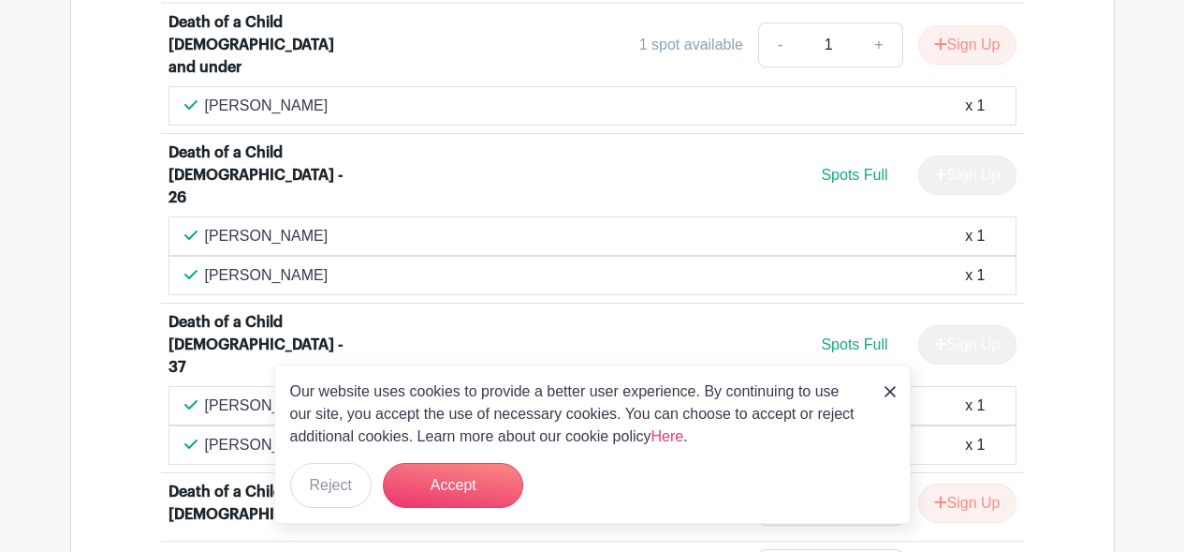
scroll to position [1402, 0]
click at [444, 491] on button "Accept" at bounding box center [453, 485] width 140 height 45
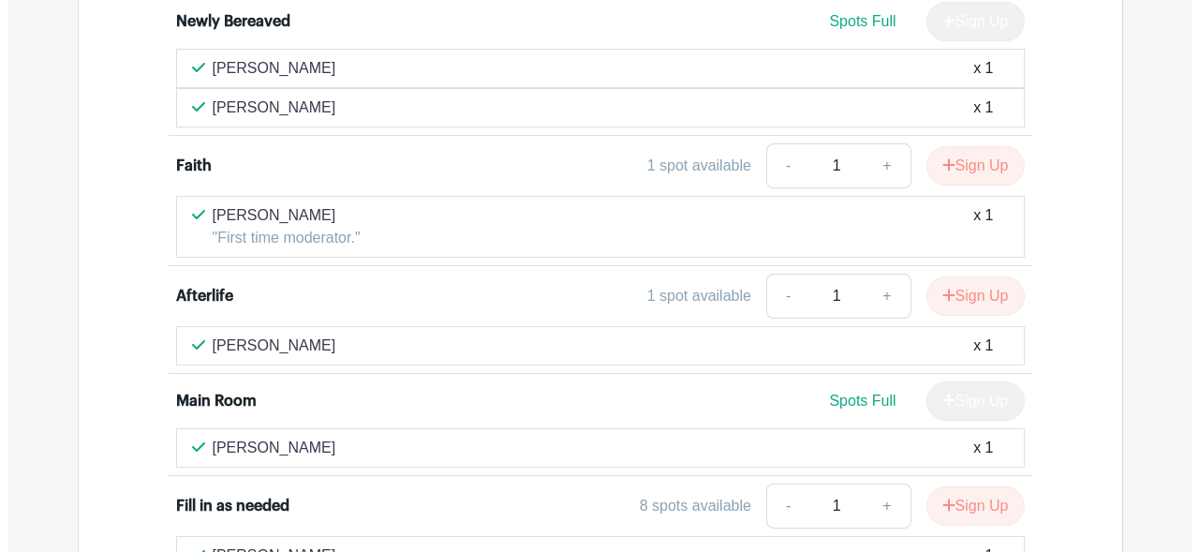
scroll to position [3594, 0]
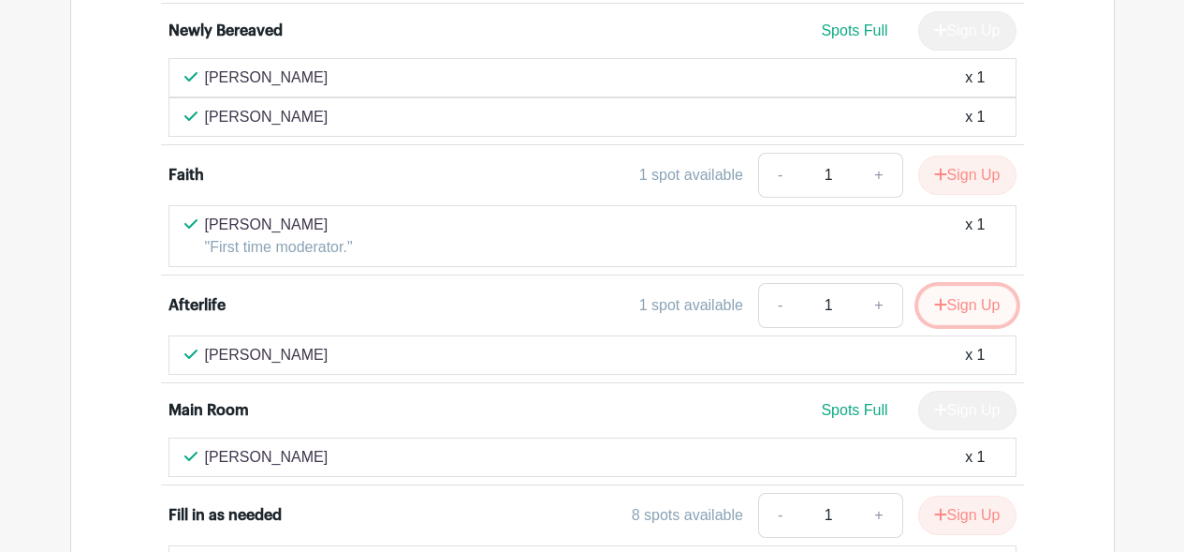
click at [960, 286] on button "Sign Up" at bounding box center [968, 305] width 98 height 39
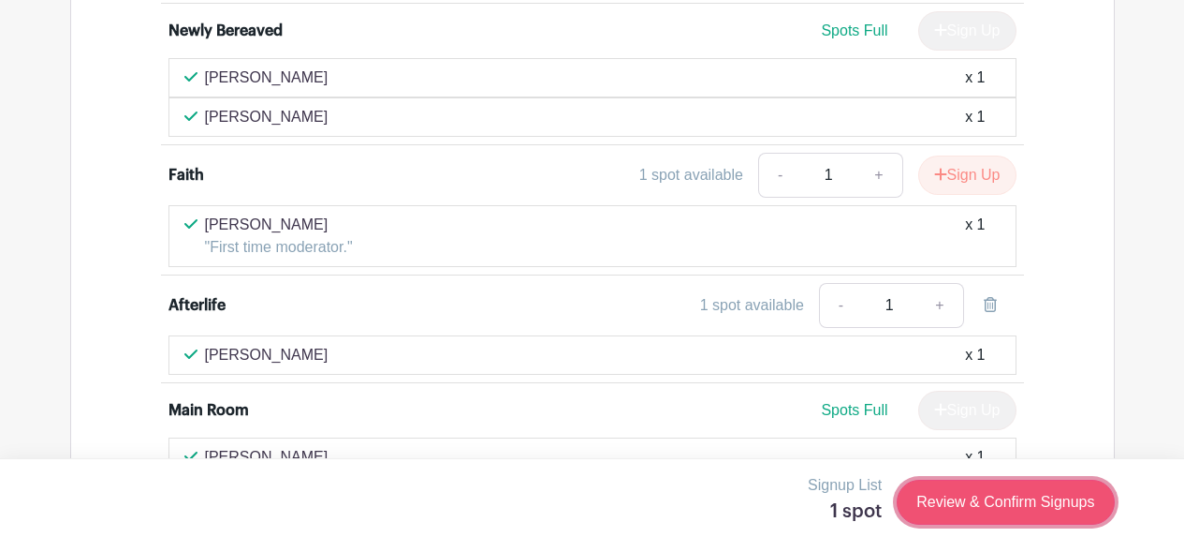
click at [944, 500] on link "Review & Confirm Signups" at bounding box center [1005, 501] width 217 height 45
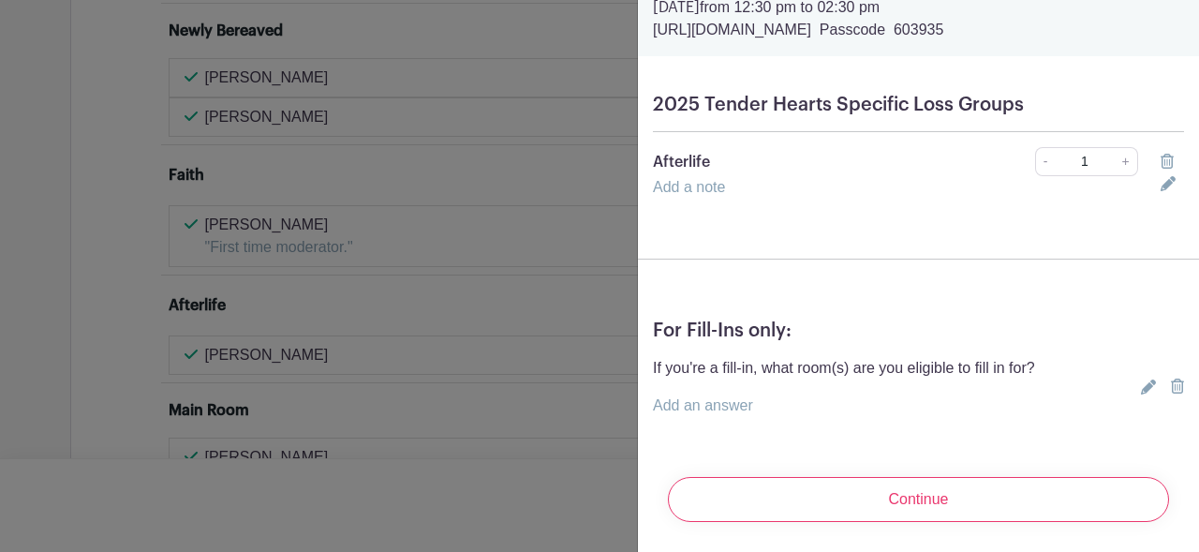
scroll to position [99, 0]
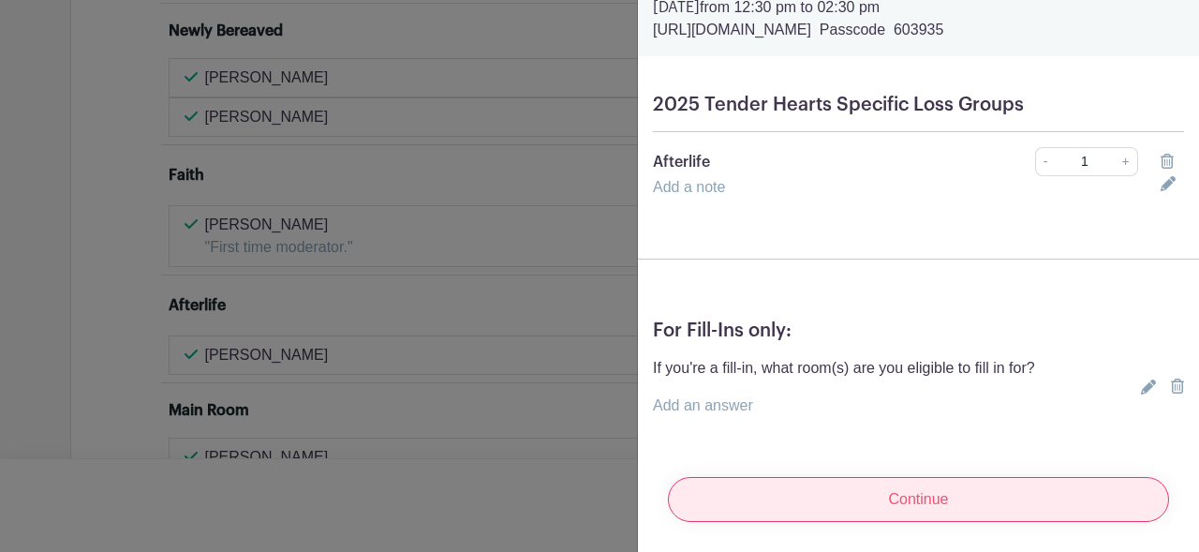
click at [878, 482] on input "Continue" at bounding box center [918, 499] width 501 height 45
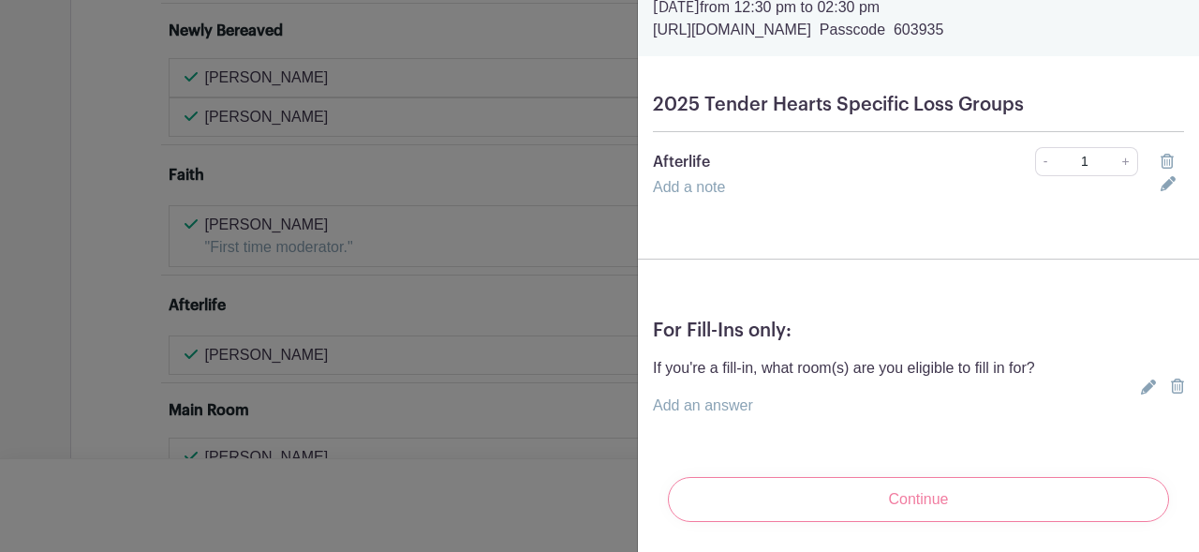
scroll to position [58, 0]
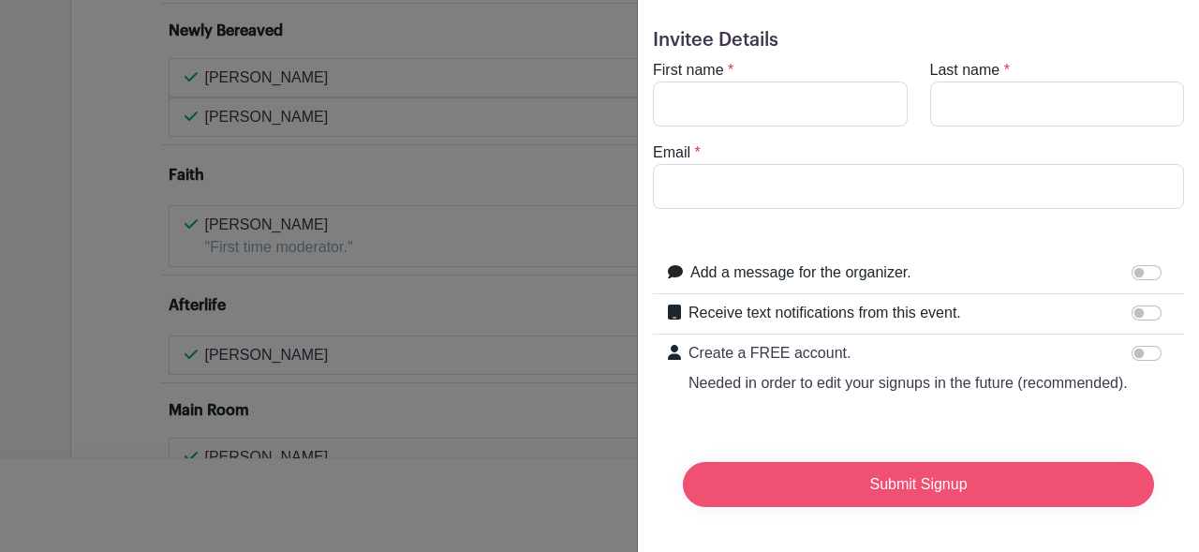
click at [905, 496] on input "Submit Signup" at bounding box center [918, 484] width 471 height 45
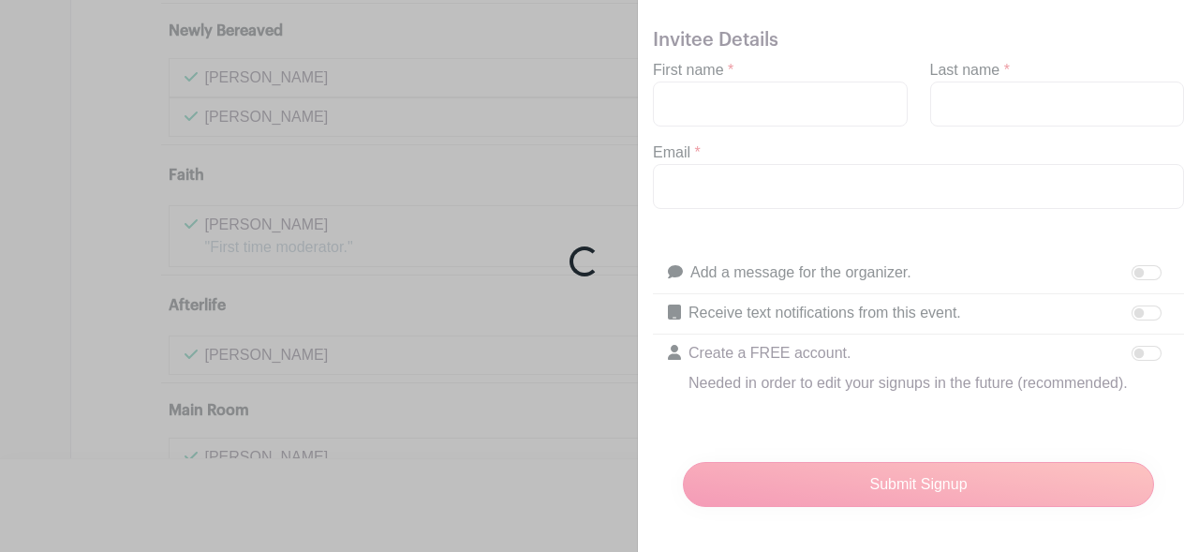
click at [737, 79] on div "Loading..." at bounding box center [599, 276] width 1199 height 552
click at [898, 56] on div "Loading..." at bounding box center [599, 276] width 1199 height 552
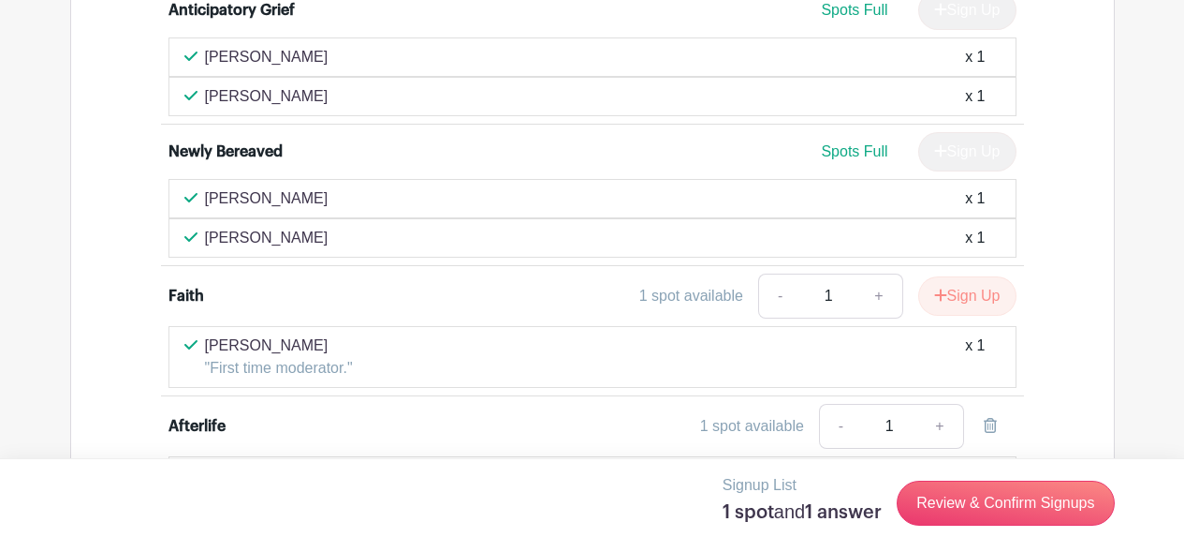
scroll to position [3478, 0]
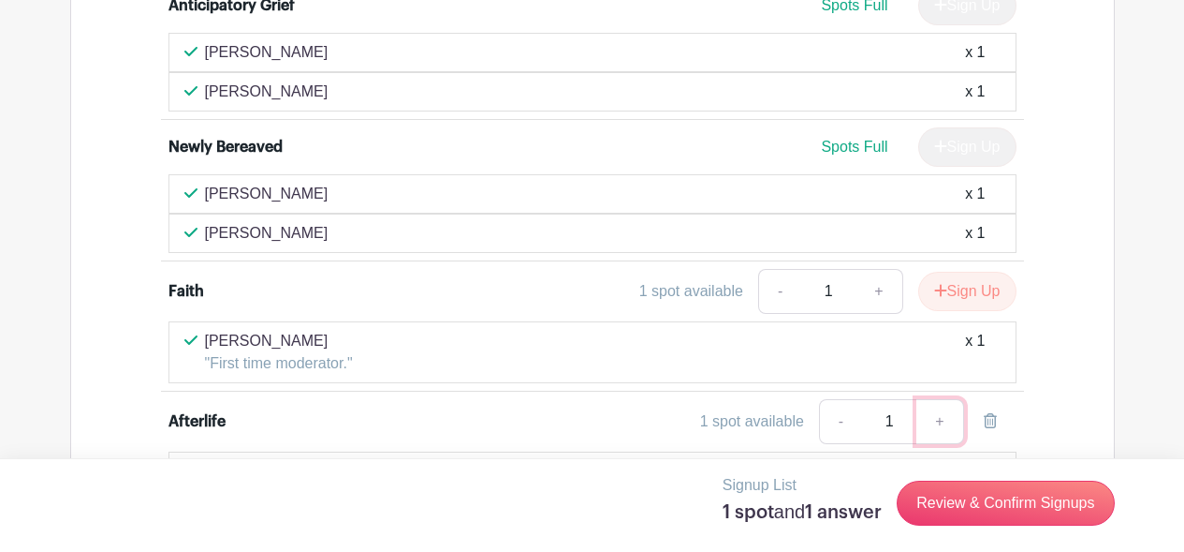
click at [939, 399] on link "+" at bounding box center [940, 421] width 47 height 45
click at [618, 399] on div "1 spot available - 1 +" at bounding box center [698, 421] width 637 height 45
click at [566, 460] on div "[PERSON_NAME] x 1" at bounding box center [592, 471] width 817 height 22
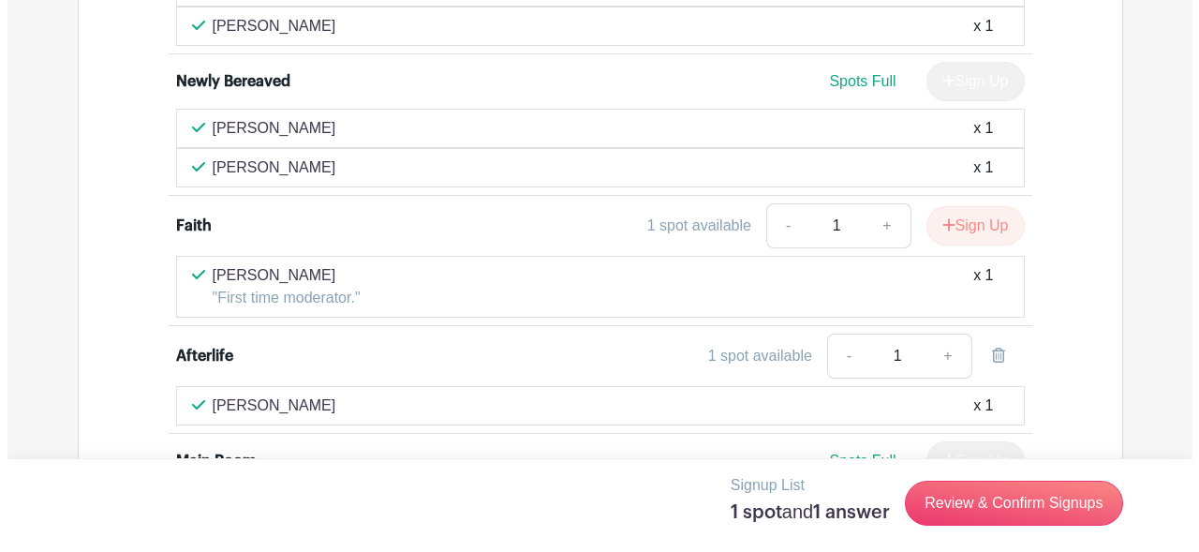
scroll to position [3568, 0]
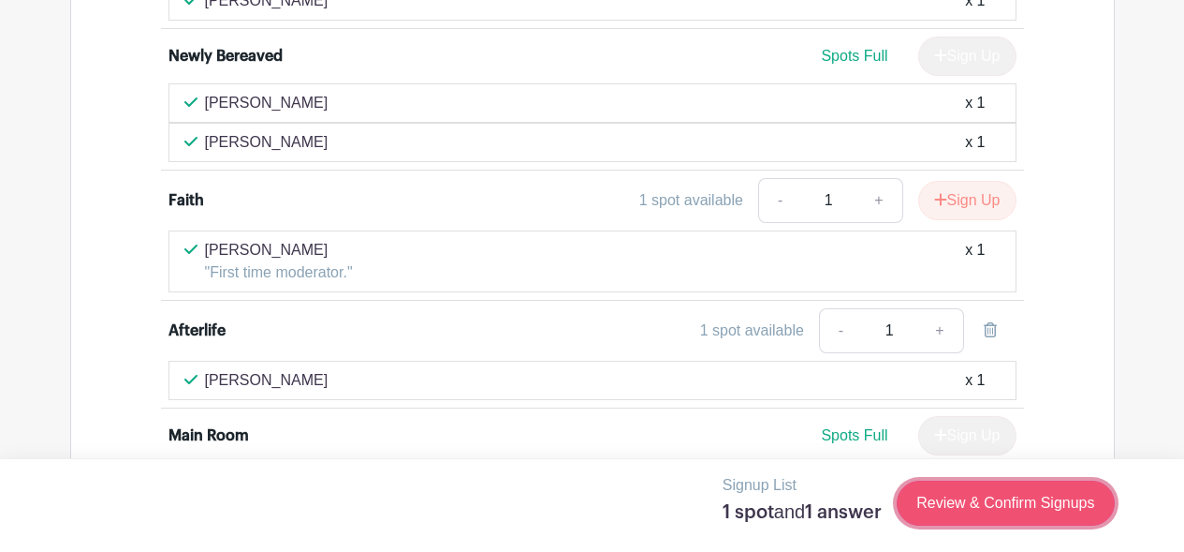
click at [967, 508] on link "Review & Confirm Signups" at bounding box center [1005, 502] width 217 height 45
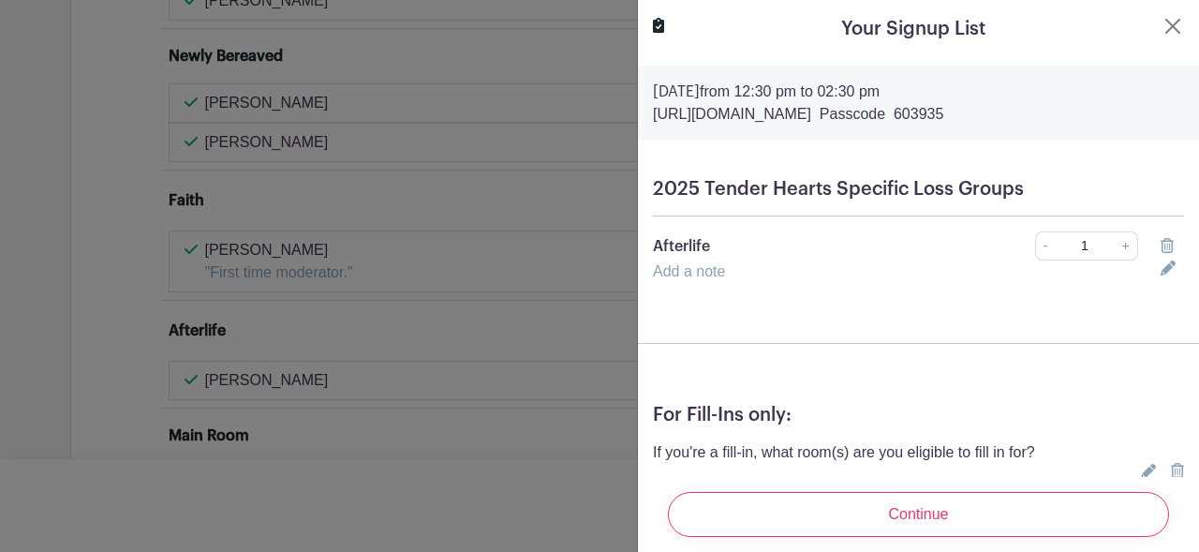
scroll to position [3608, 0]
click at [1114, 250] on link "+" at bounding box center [1125, 245] width 23 height 29
click at [1013, 272] on div "Add a note" at bounding box center [895, 271] width 508 height 22
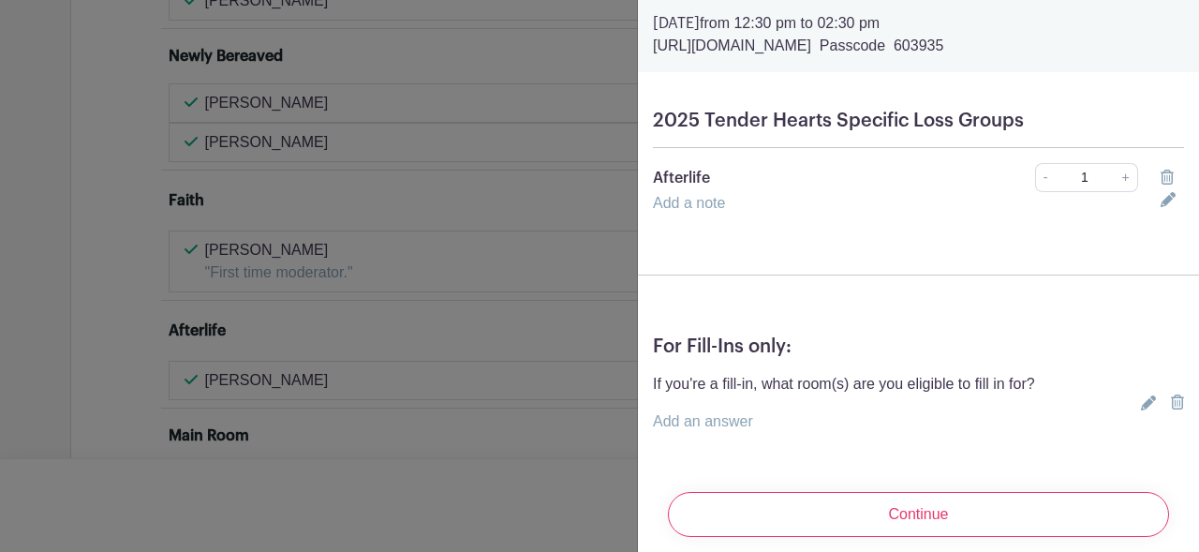
scroll to position [99, 0]
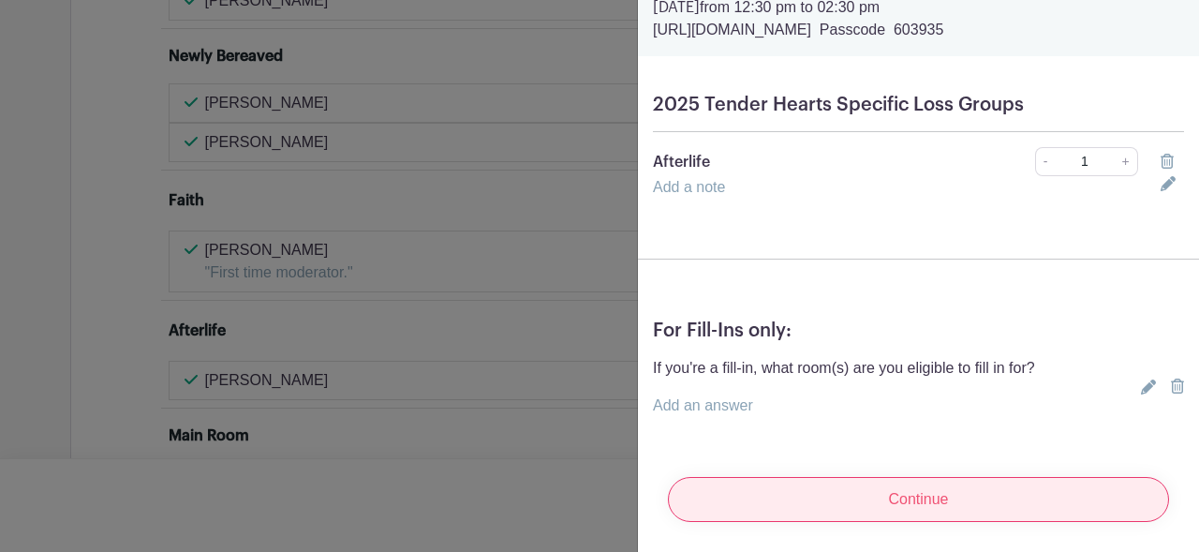
click at [810, 485] on input "Continue" at bounding box center [918, 499] width 501 height 45
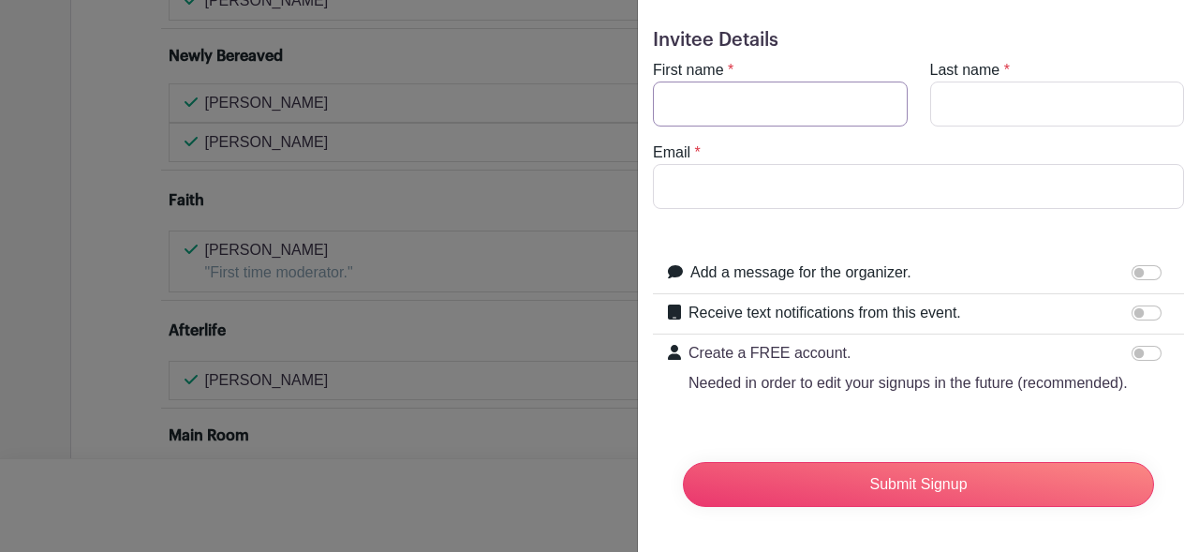
click at [707, 81] on input "First name" at bounding box center [780, 103] width 255 height 45
type input "[PERSON_NAME]"
click at [976, 81] on input "Last name" at bounding box center [1057, 103] width 255 height 45
type input "Tager"
click at [726, 181] on input "Email" at bounding box center [918, 186] width 531 height 45
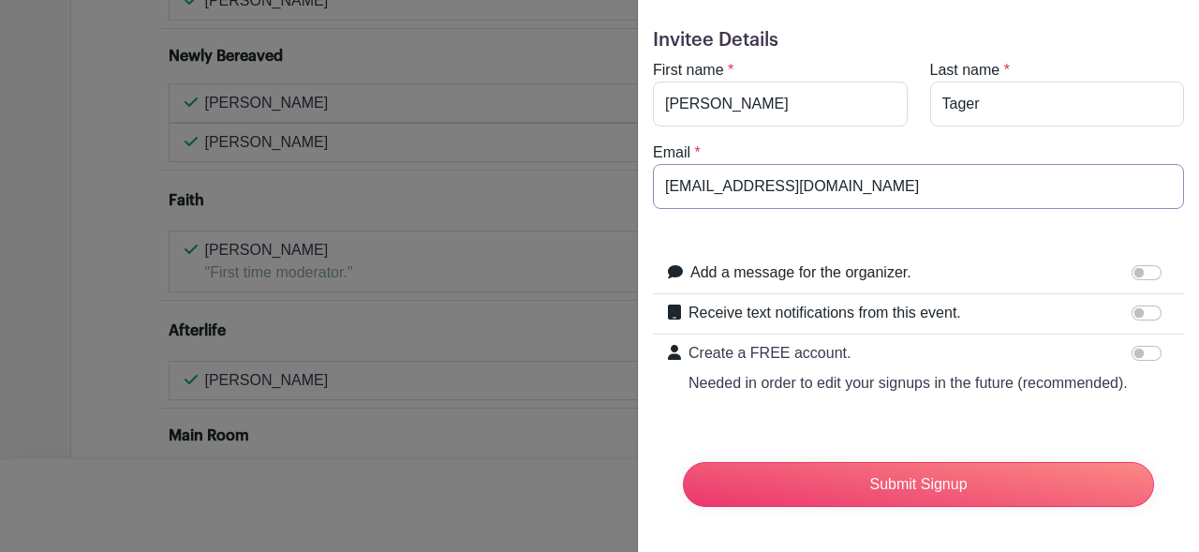
type input "[EMAIL_ADDRESS][DOMAIN_NAME]"
click at [1055, 410] on form "Invitee Details First name * [PERSON_NAME] Last name * [PERSON_NAME] Email * [E…" at bounding box center [918, 275] width 531 height 493
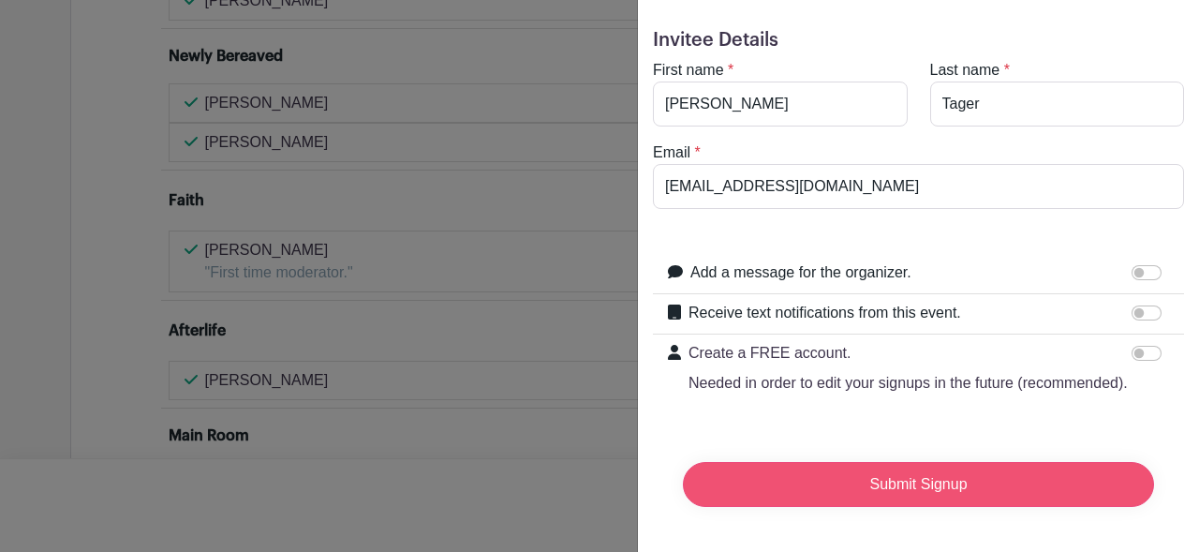
click at [904, 475] on input "Submit Signup" at bounding box center [918, 484] width 471 height 45
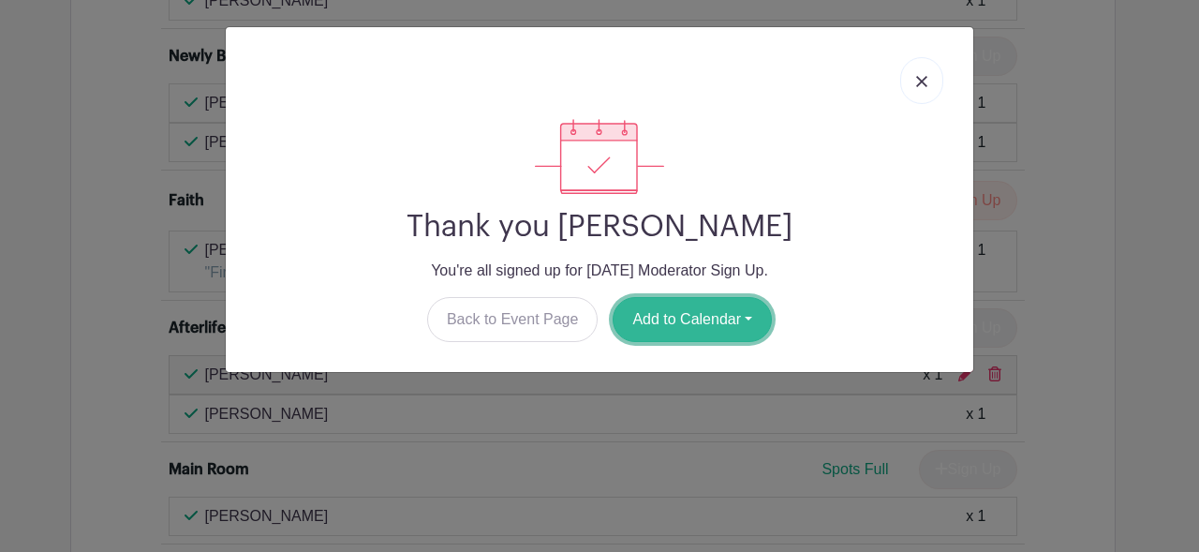
click at [711, 324] on button "Add to Calendar" at bounding box center [691, 319] width 159 height 45
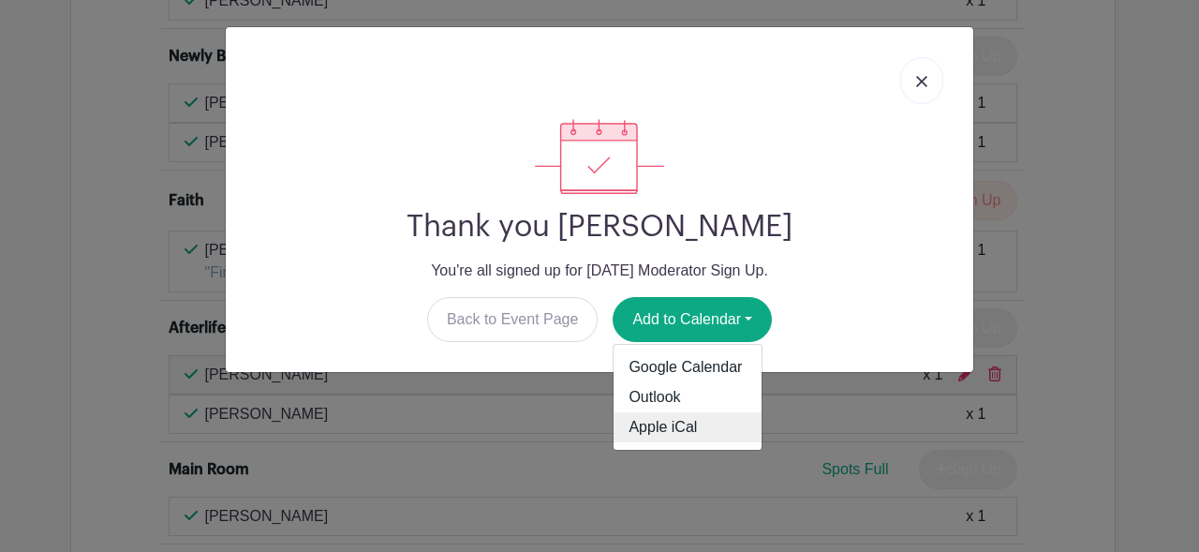
click at [673, 434] on link "Apple iCal" at bounding box center [687, 427] width 148 height 30
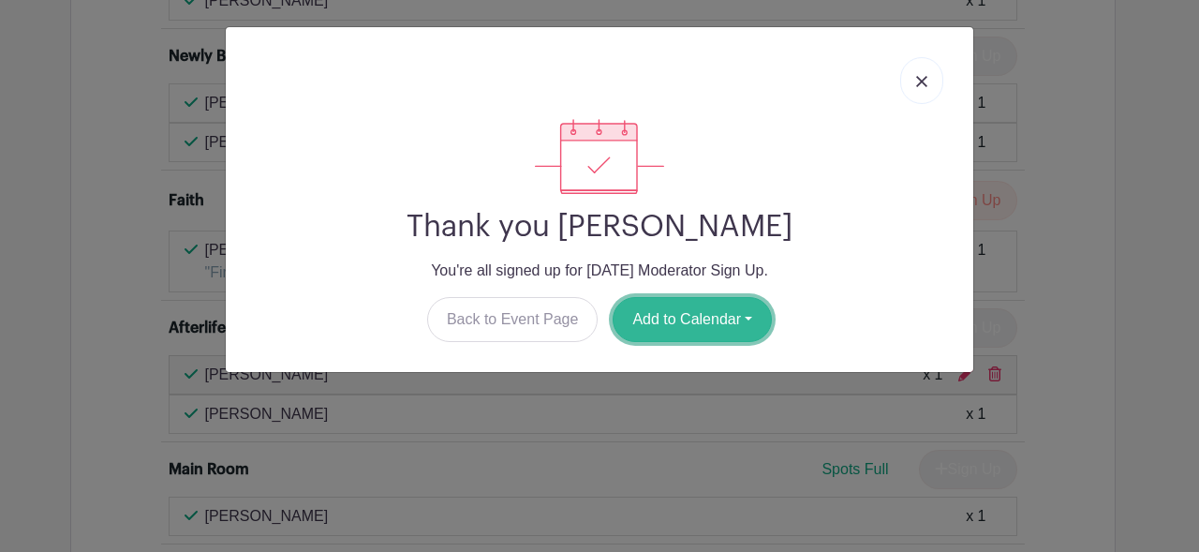
click at [728, 317] on button "Add to Calendar" at bounding box center [691, 319] width 159 height 45
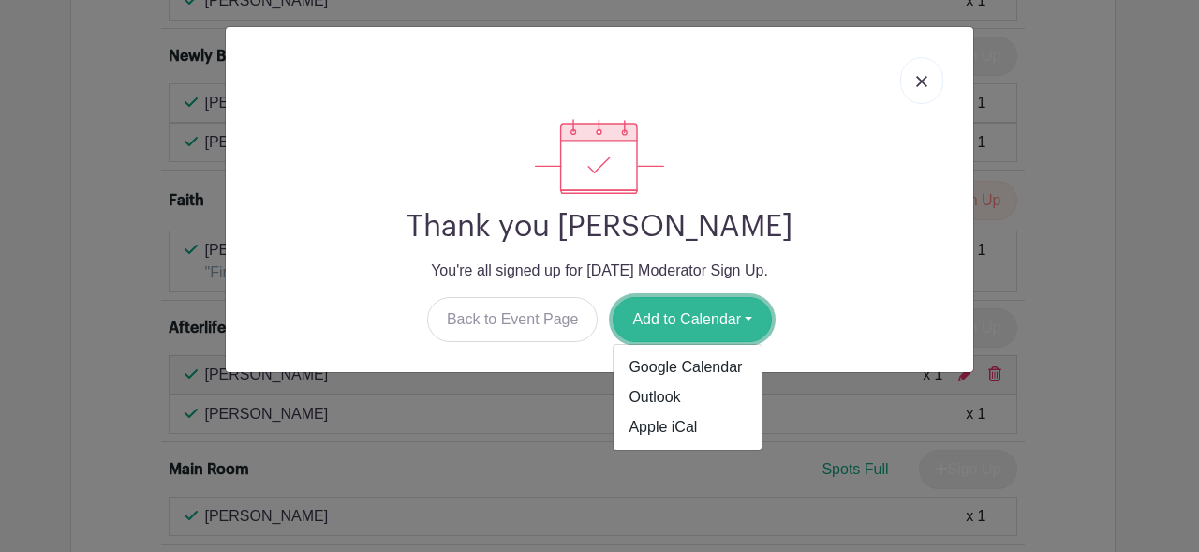
click at [697, 322] on button "Add to Calendar" at bounding box center [691, 319] width 159 height 45
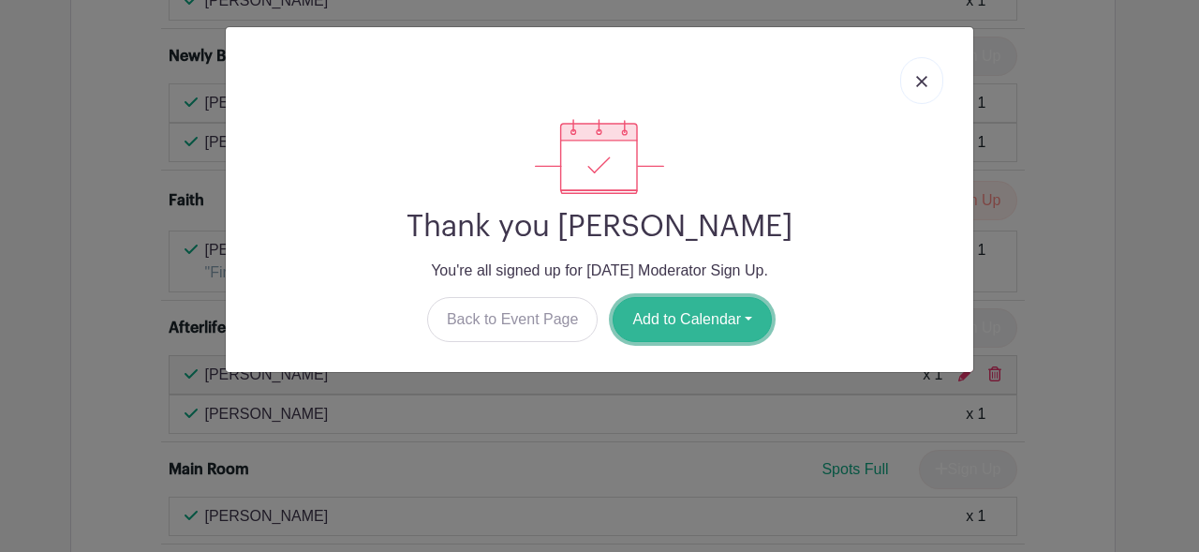
click at [697, 322] on button "Add to Calendar" at bounding box center [691, 319] width 159 height 45
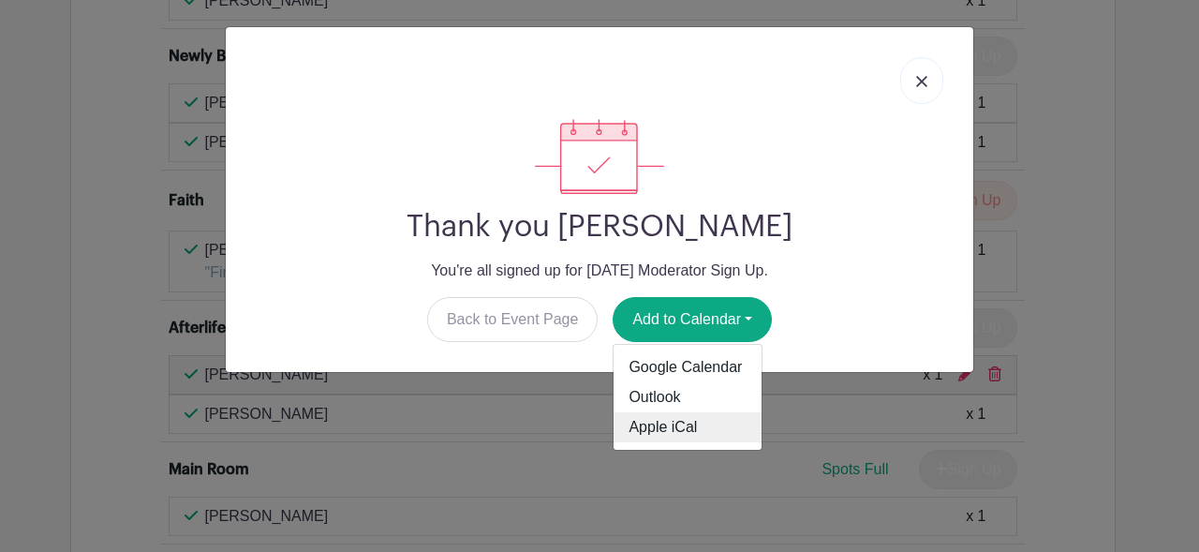
click at [689, 425] on link "Apple iCal" at bounding box center [687, 427] width 148 height 30
